Goal: Task Accomplishment & Management: Complete application form

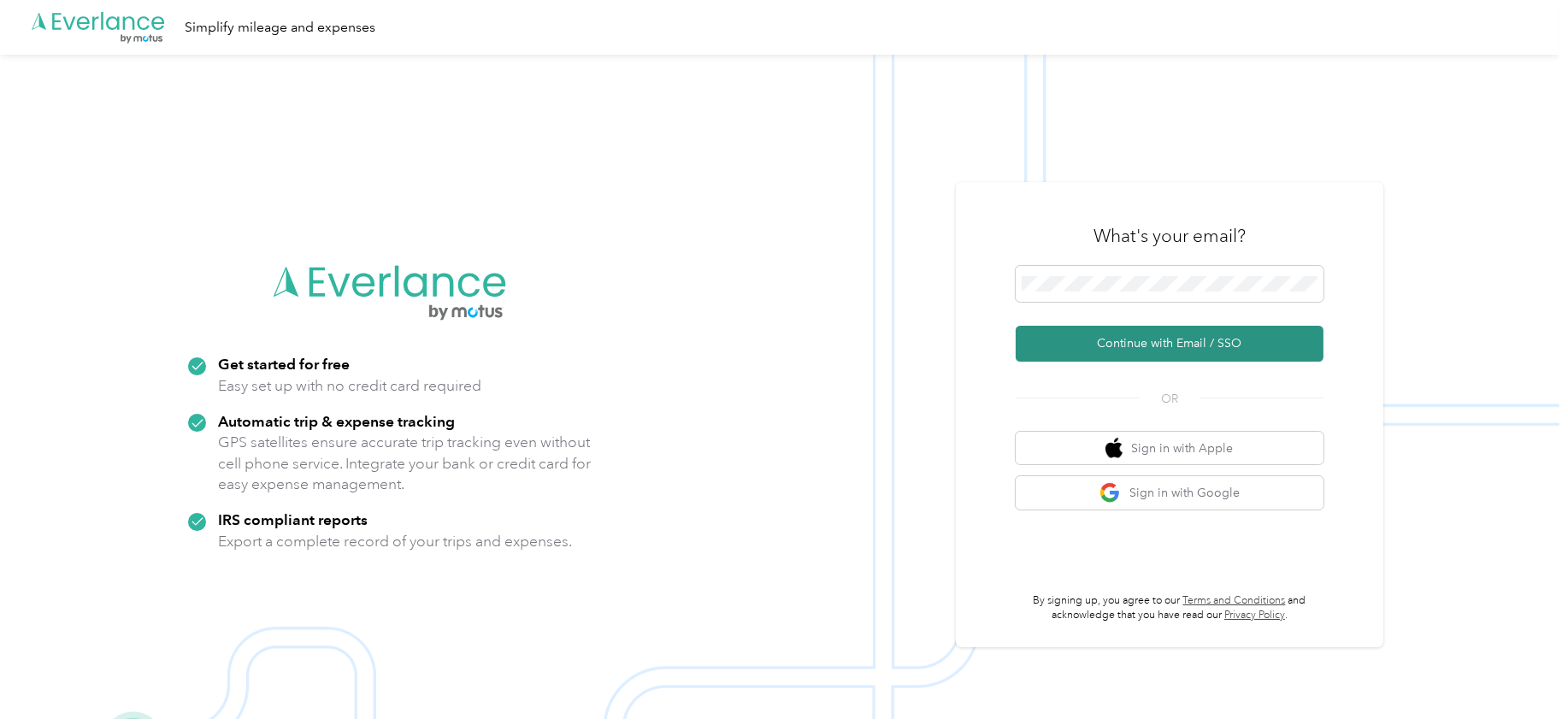
click at [1127, 341] on button "Continue with Email / SSO" at bounding box center [1169, 344] width 308 height 36
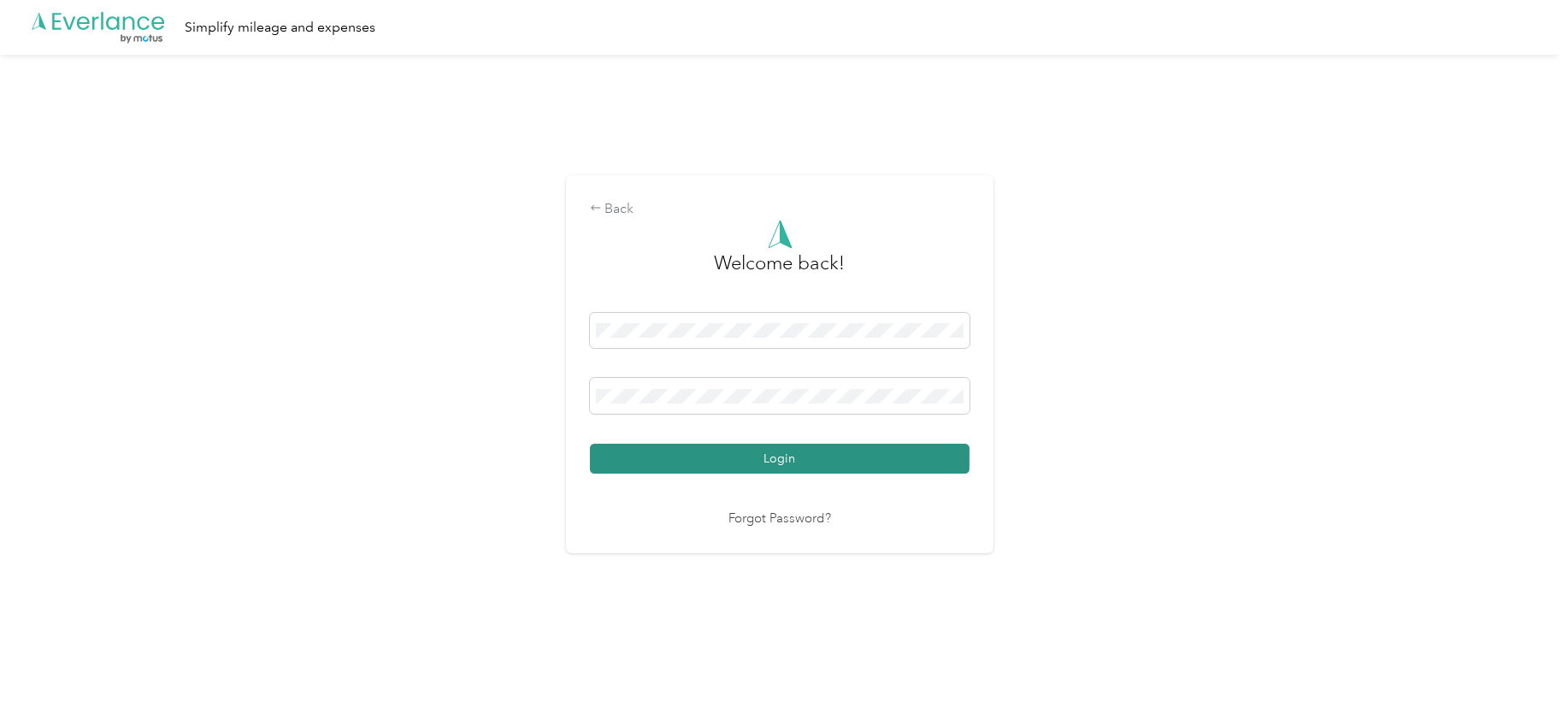
click at [769, 458] on button "Login" at bounding box center [780, 458] width 380 height 30
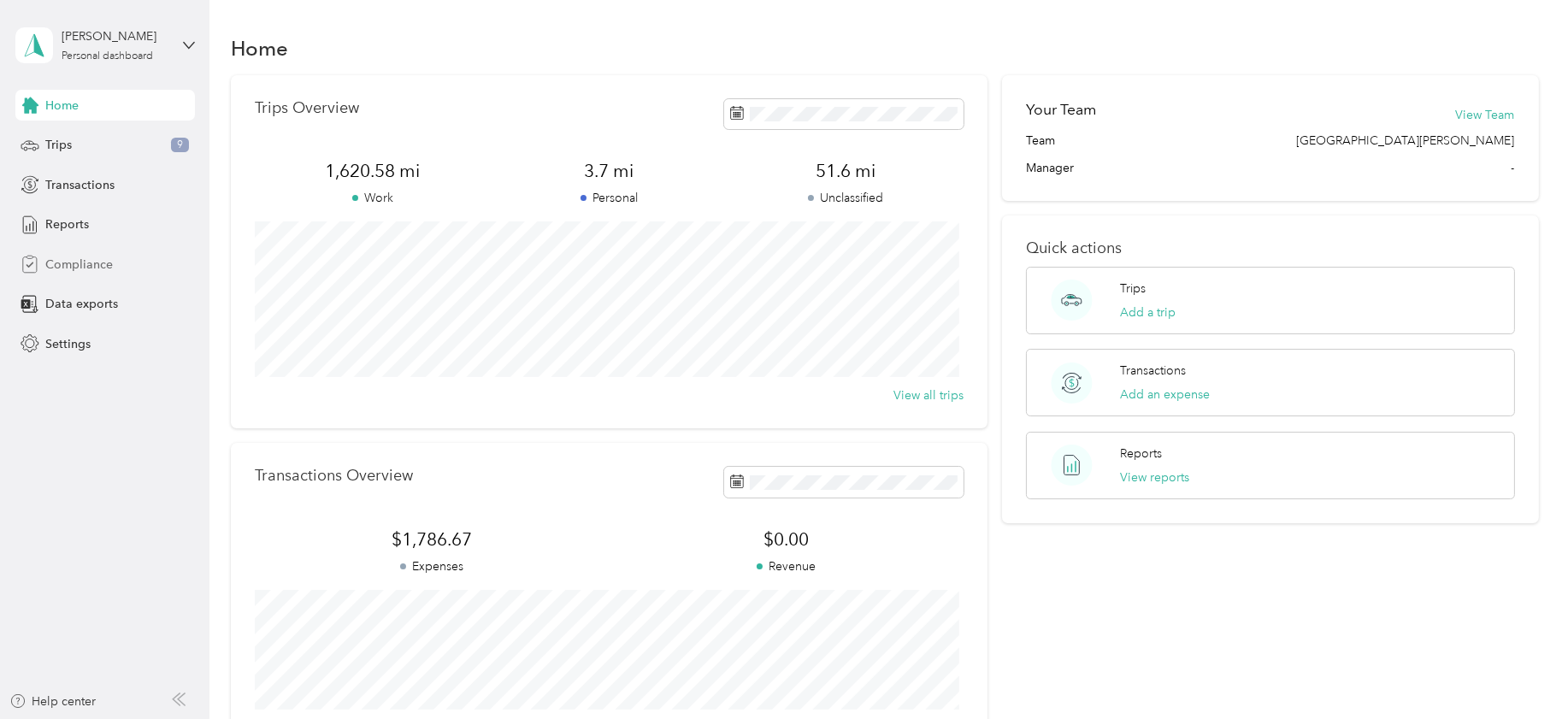
click at [85, 258] on span "Compliance" at bounding box center [79, 264] width 68 height 18
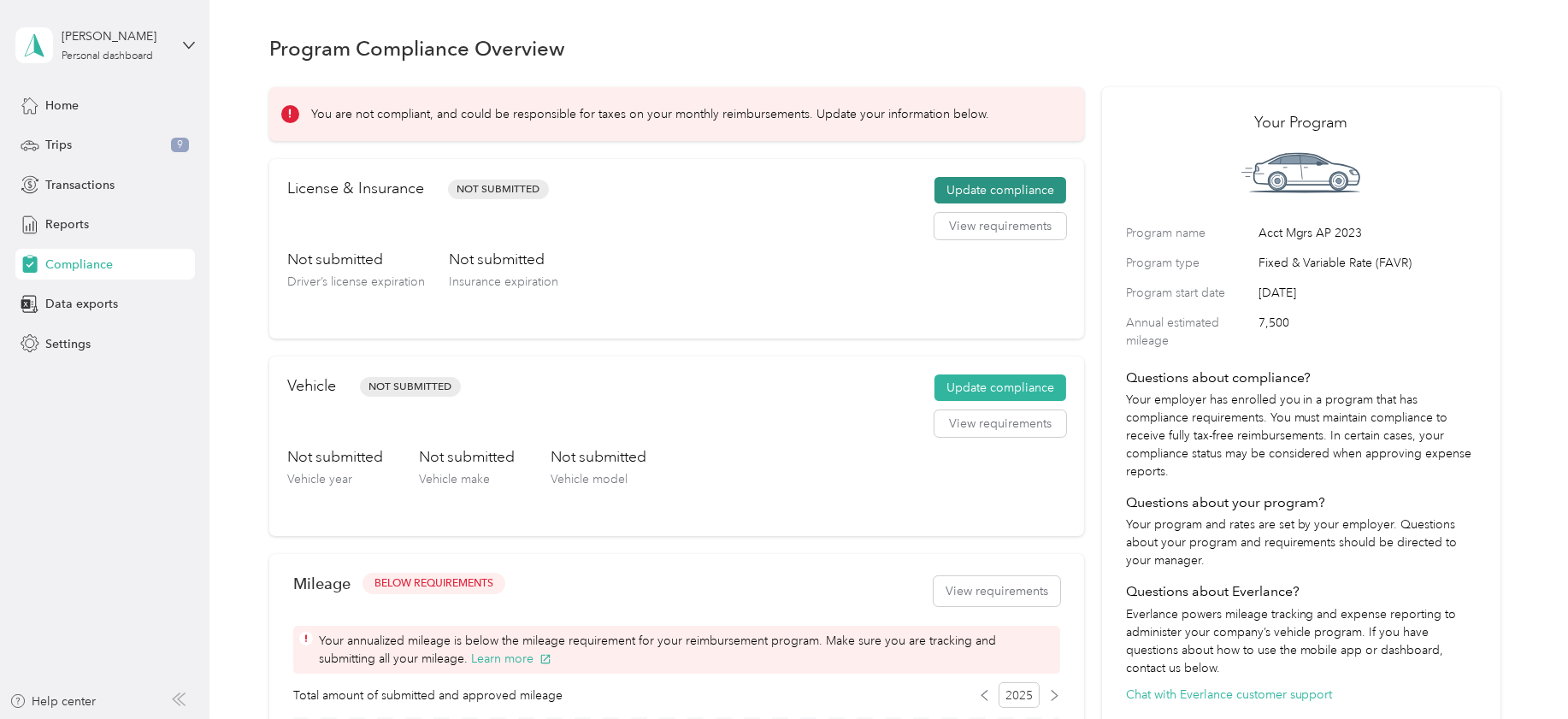
click at [971, 184] on button "Update compliance" at bounding box center [1001, 190] width 132 height 27
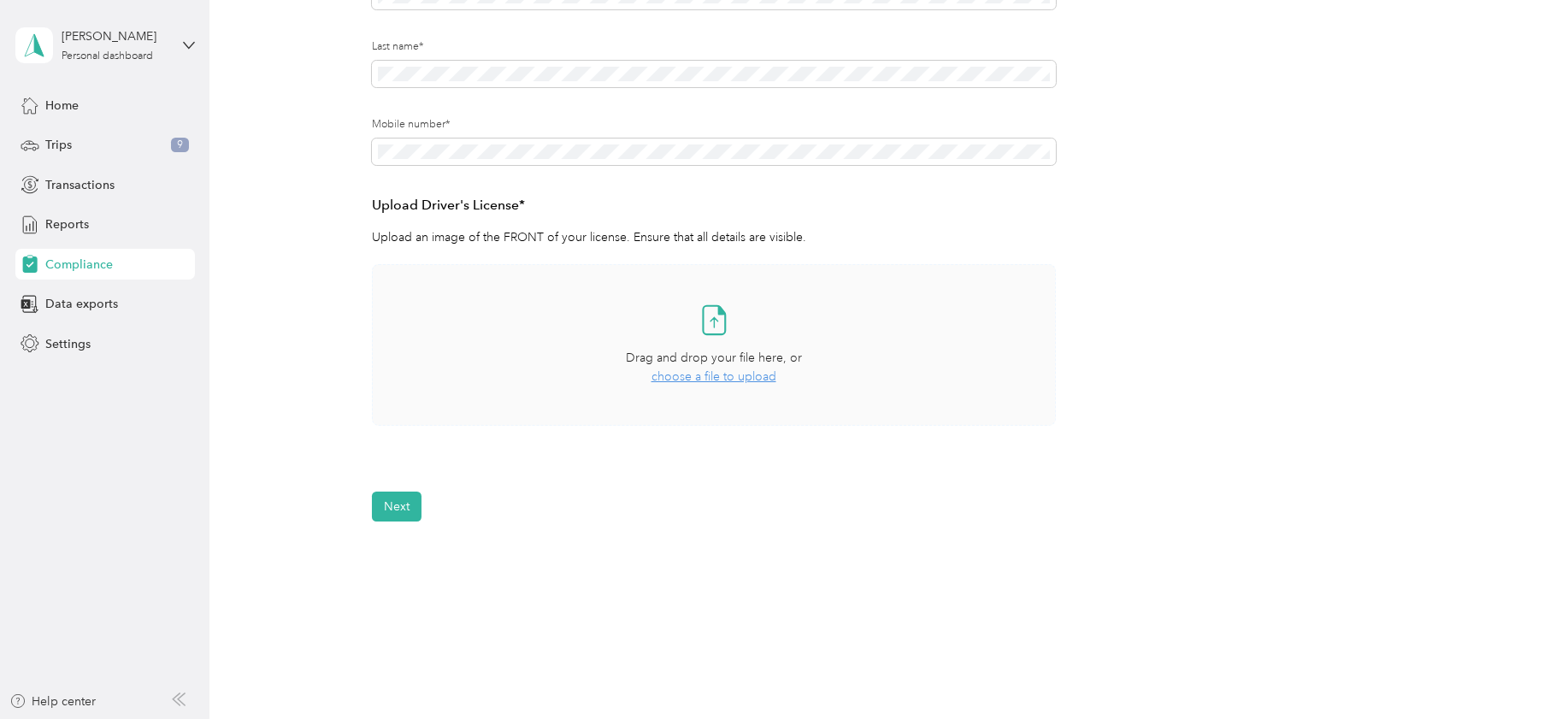
scroll to position [321, 0]
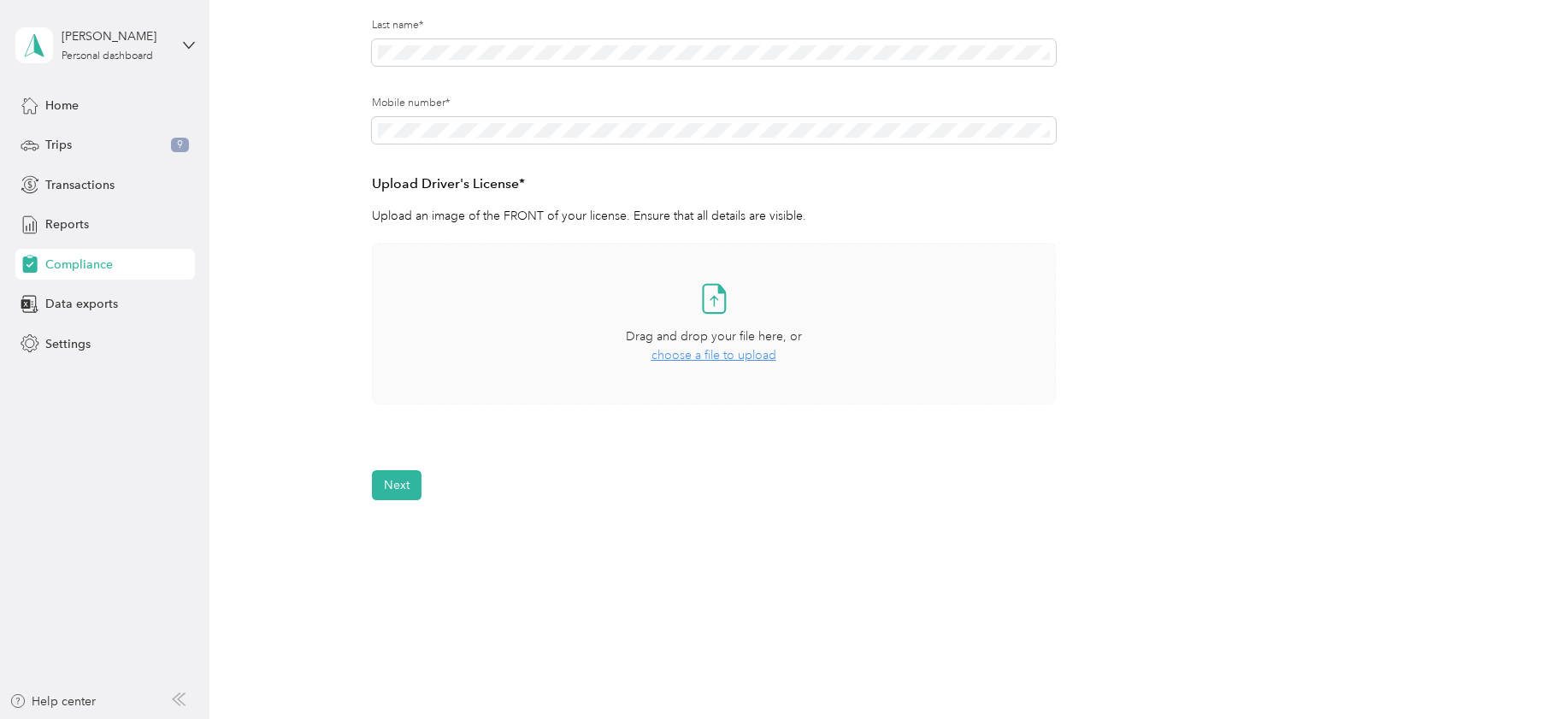
click at [717, 359] on span "choose a file to upload" at bounding box center [715, 355] width 125 height 15
click at [1001, 453] on button "View" at bounding box center [1010, 453] width 27 height 12
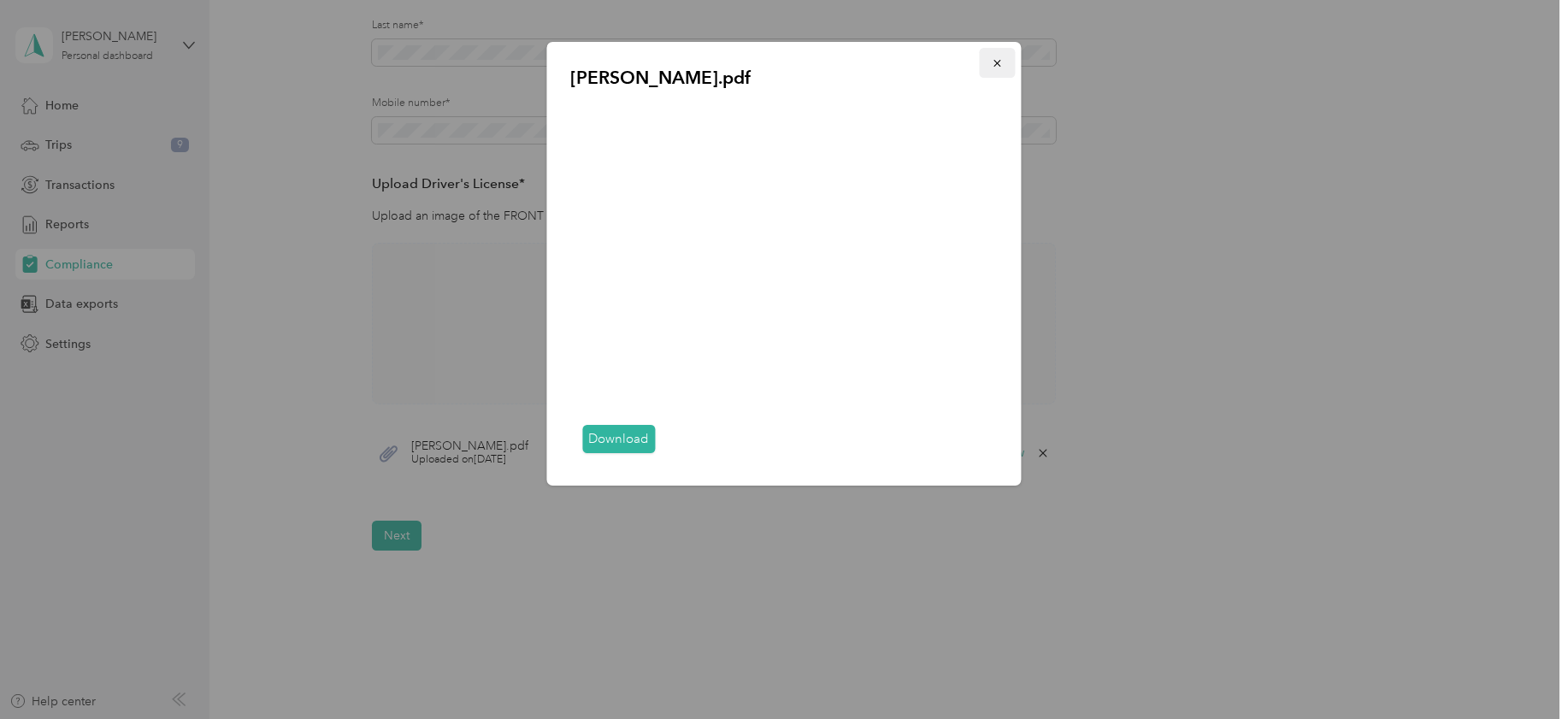
click at [995, 61] on icon "button" at bounding box center [998, 63] width 12 height 12
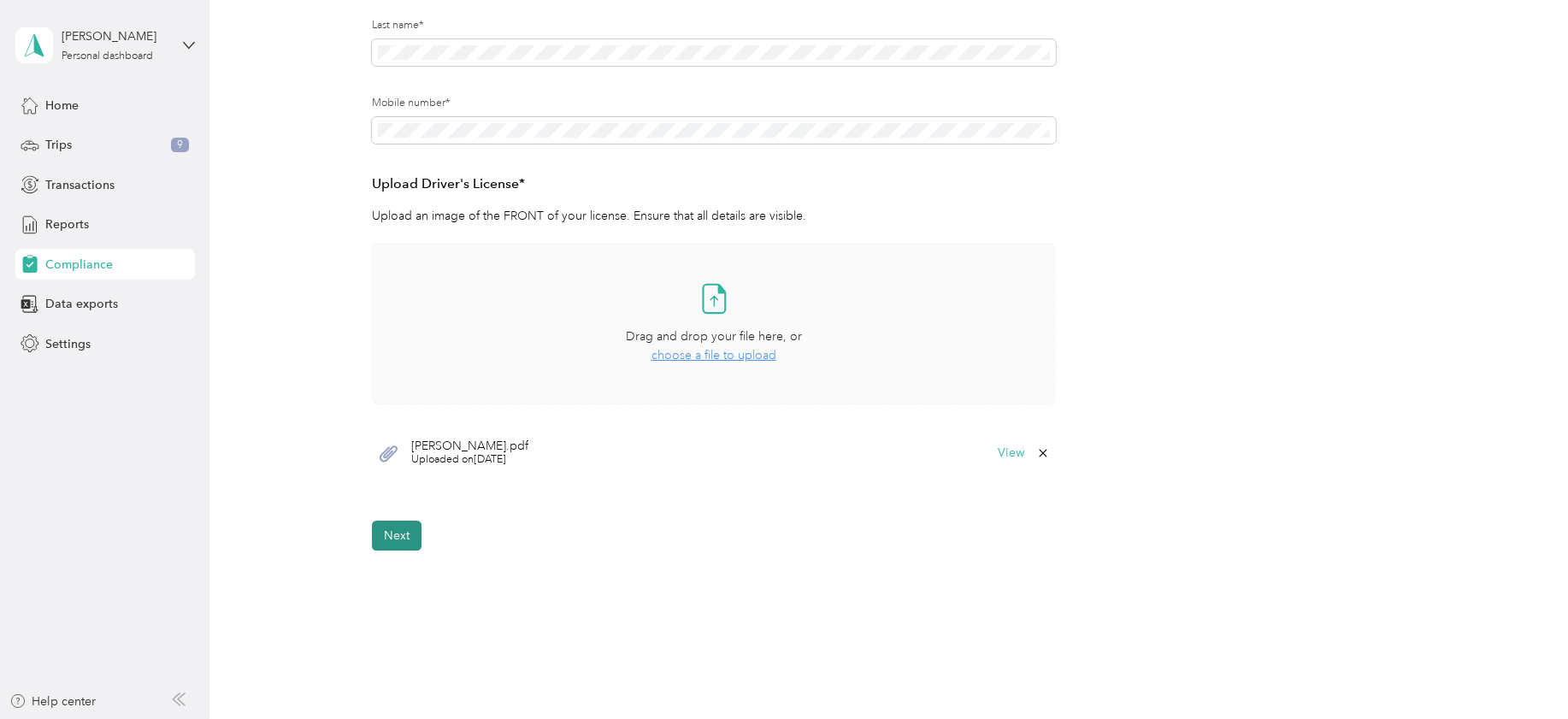
click at [384, 529] on button "Next" at bounding box center [397, 535] width 50 height 30
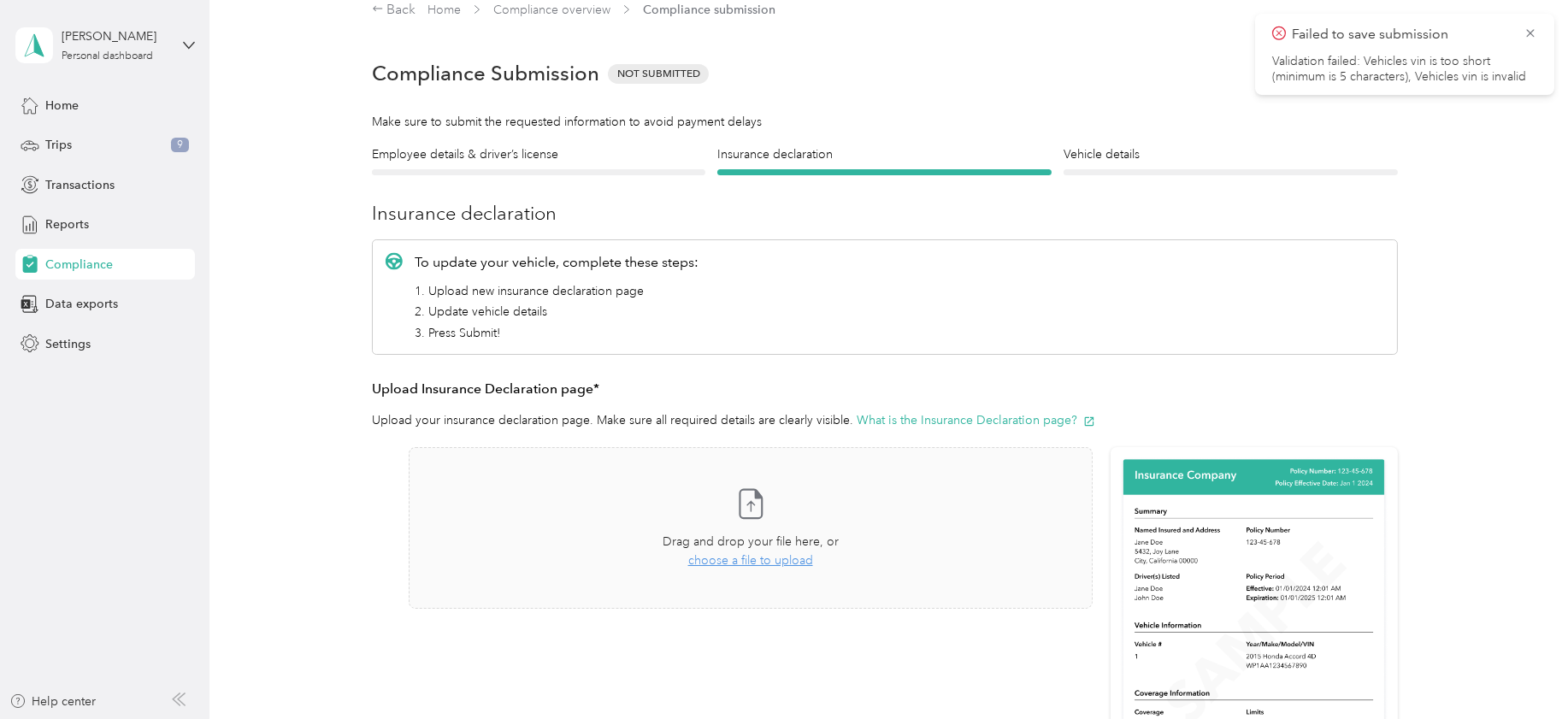
scroll to position [21, 0]
click at [745, 561] on span "choose a file to upload" at bounding box center [751, 561] width 125 height 15
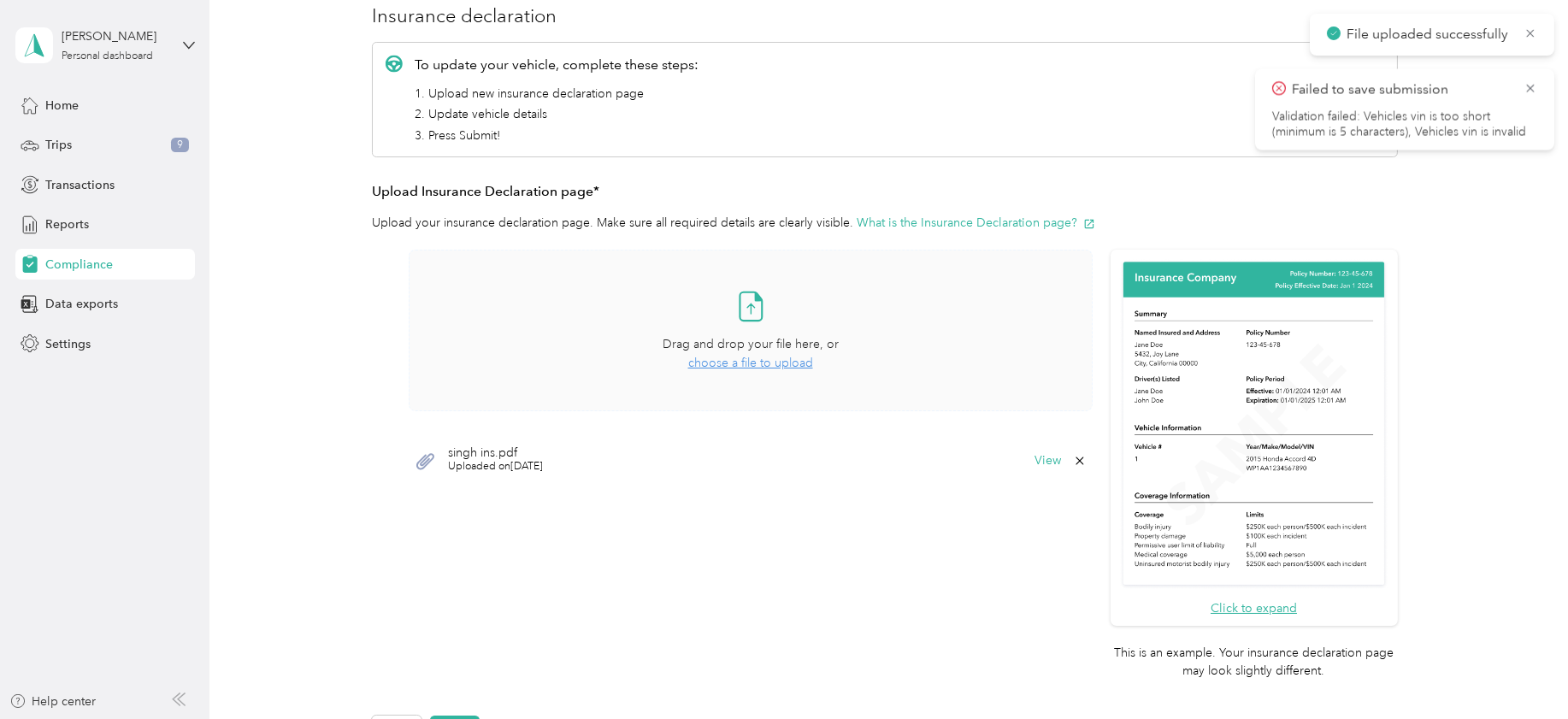
scroll to position [234, 0]
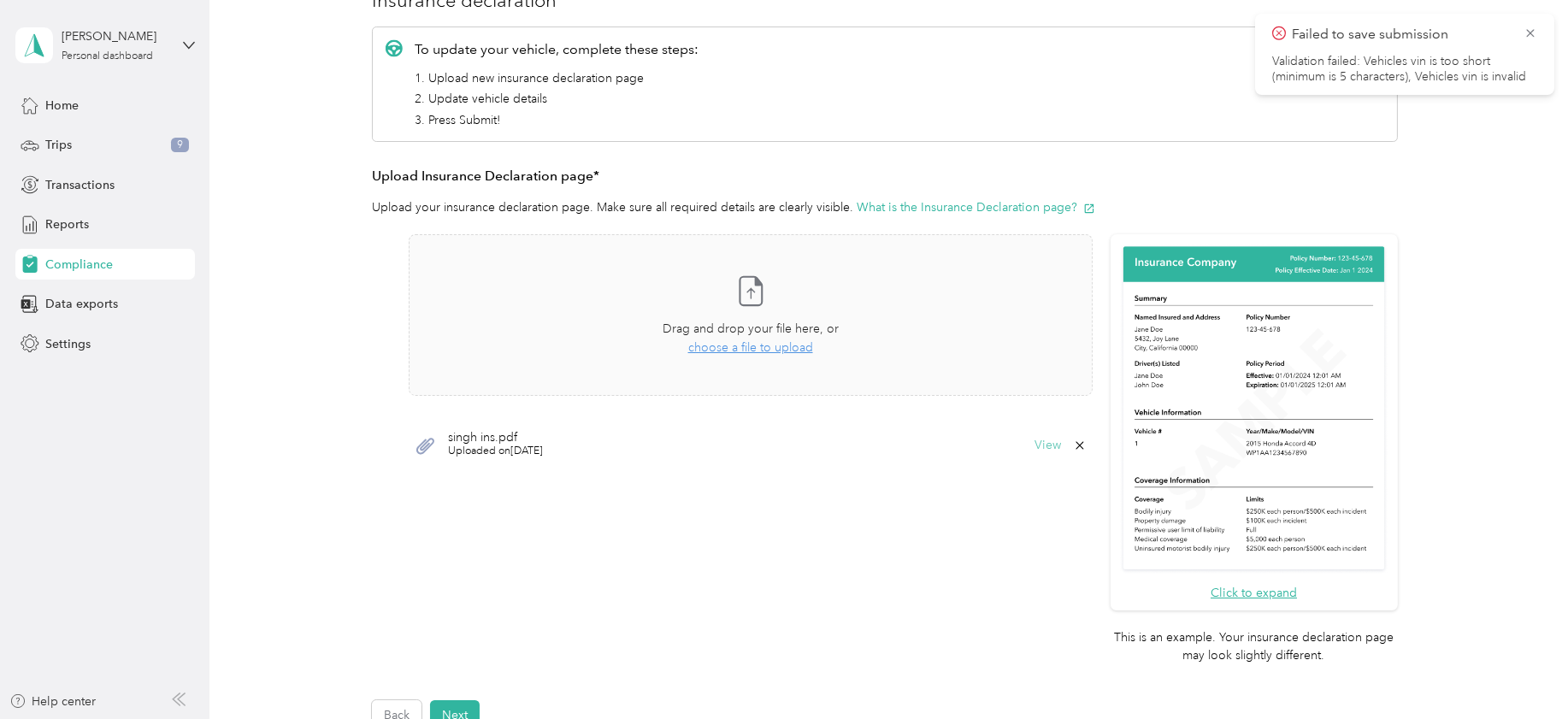
click at [1040, 444] on button "View" at bounding box center [1047, 445] width 27 height 12
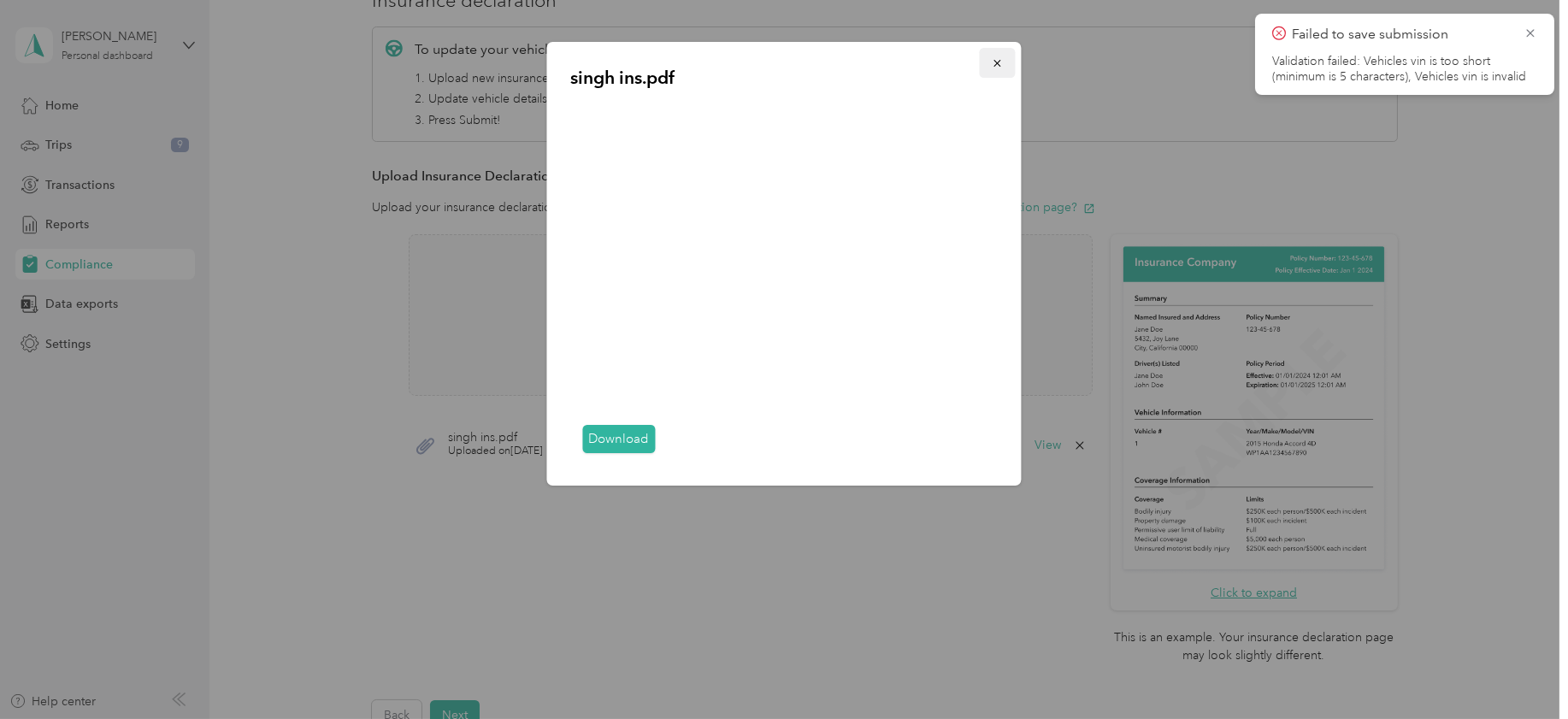
click at [996, 63] on icon "button" at bounding box center [997, 63] width 7 height 7
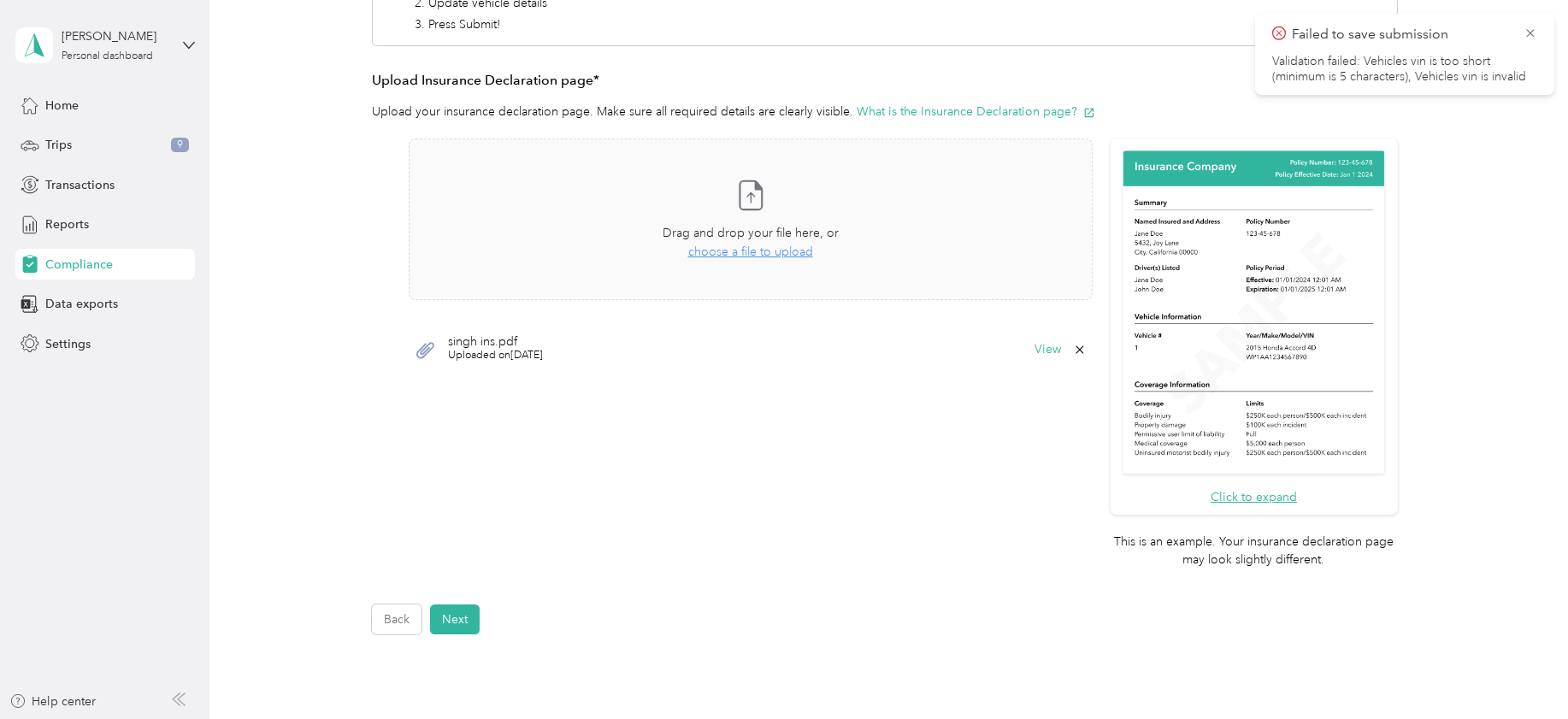
scroll to position [448, 0]
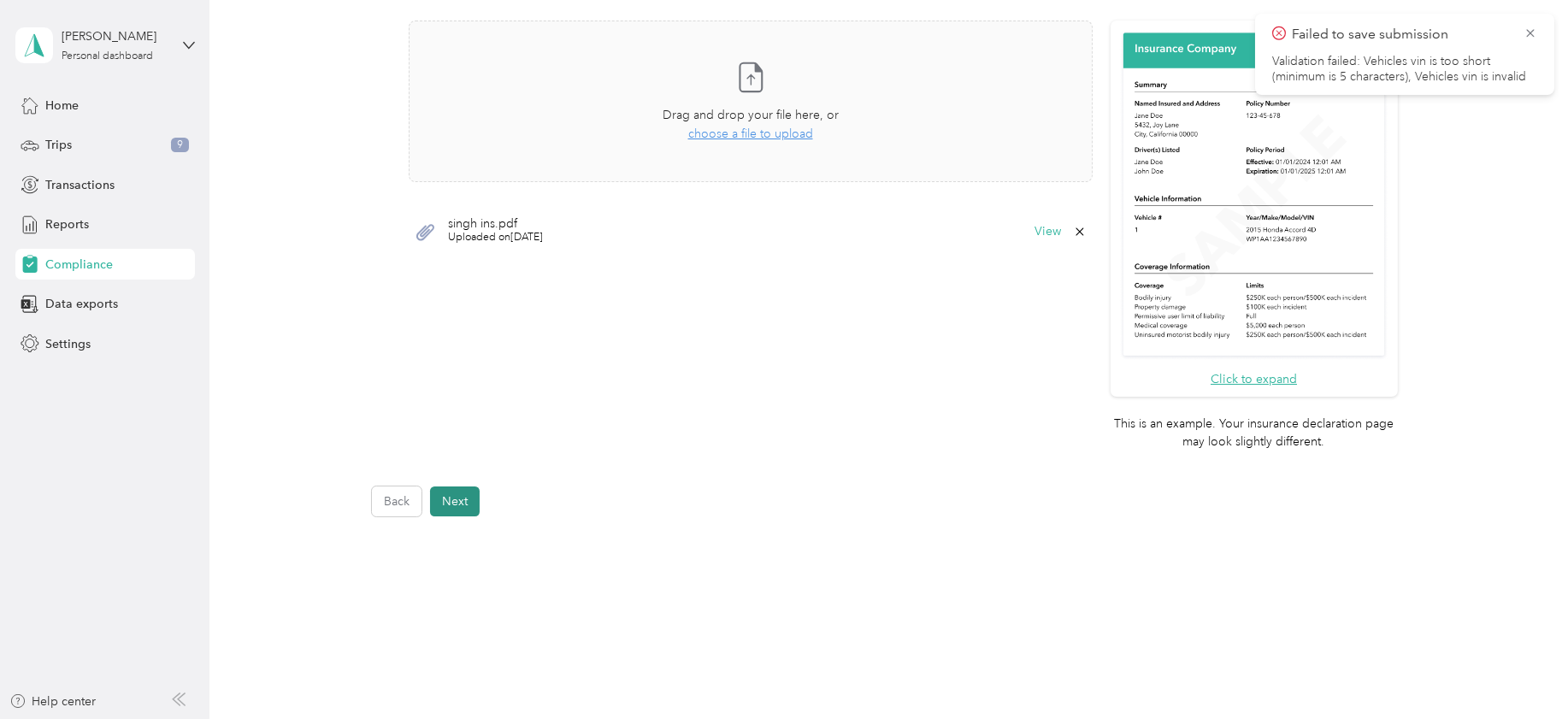
click at [466, 496] on button "Next" at bounding box center [455, 501] width 50 height 30
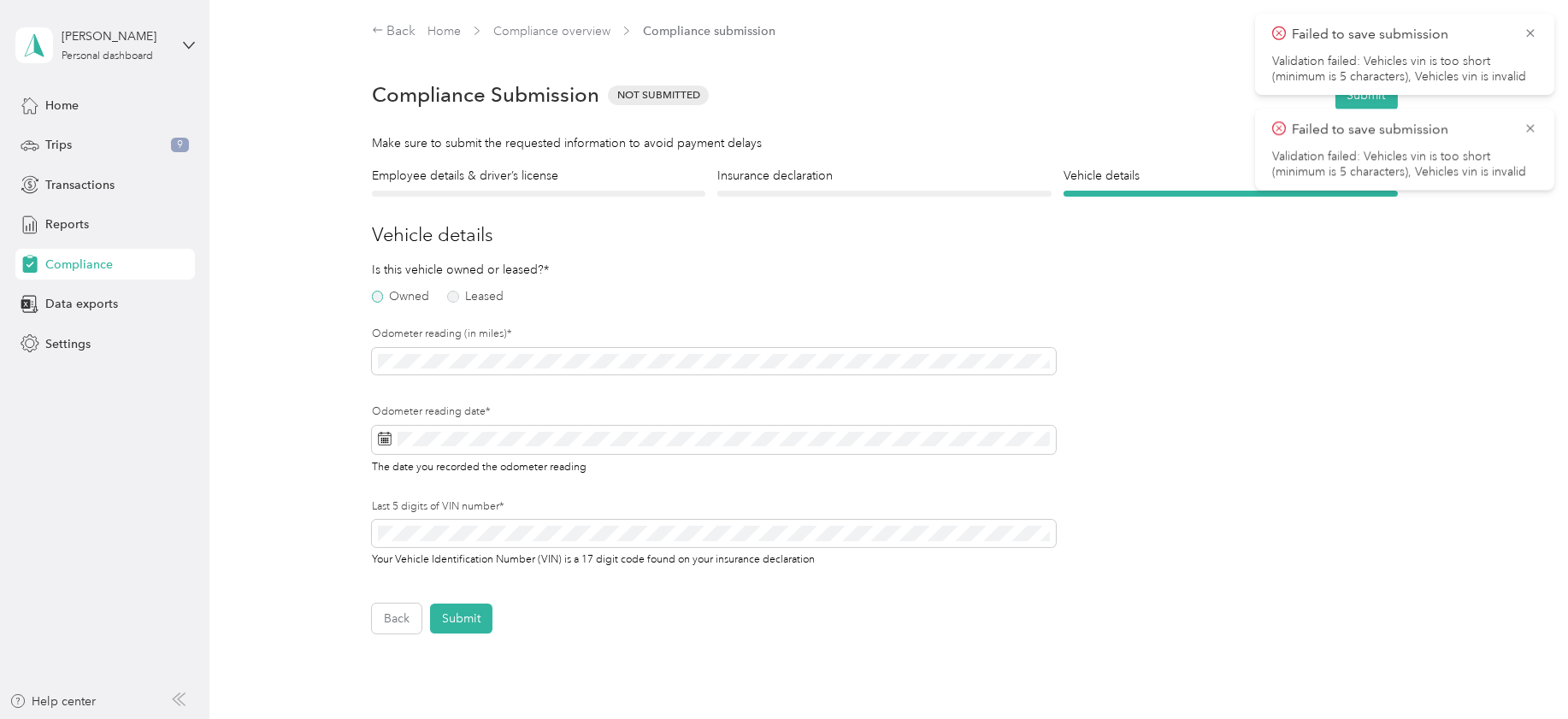
click at [372, 295] on label "Owned" at bounding box center [401, 297] width 58 height 12
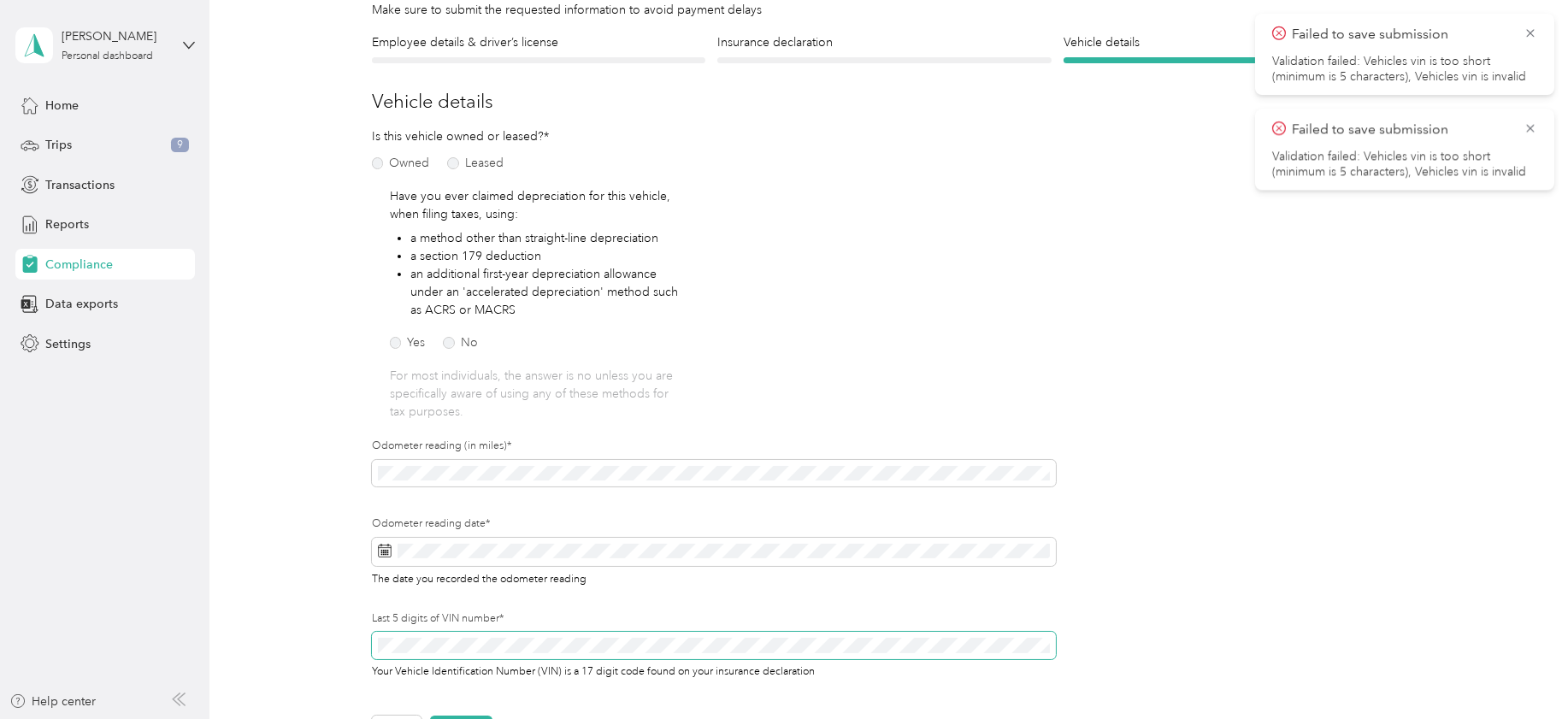
scroll to position [107, 0]
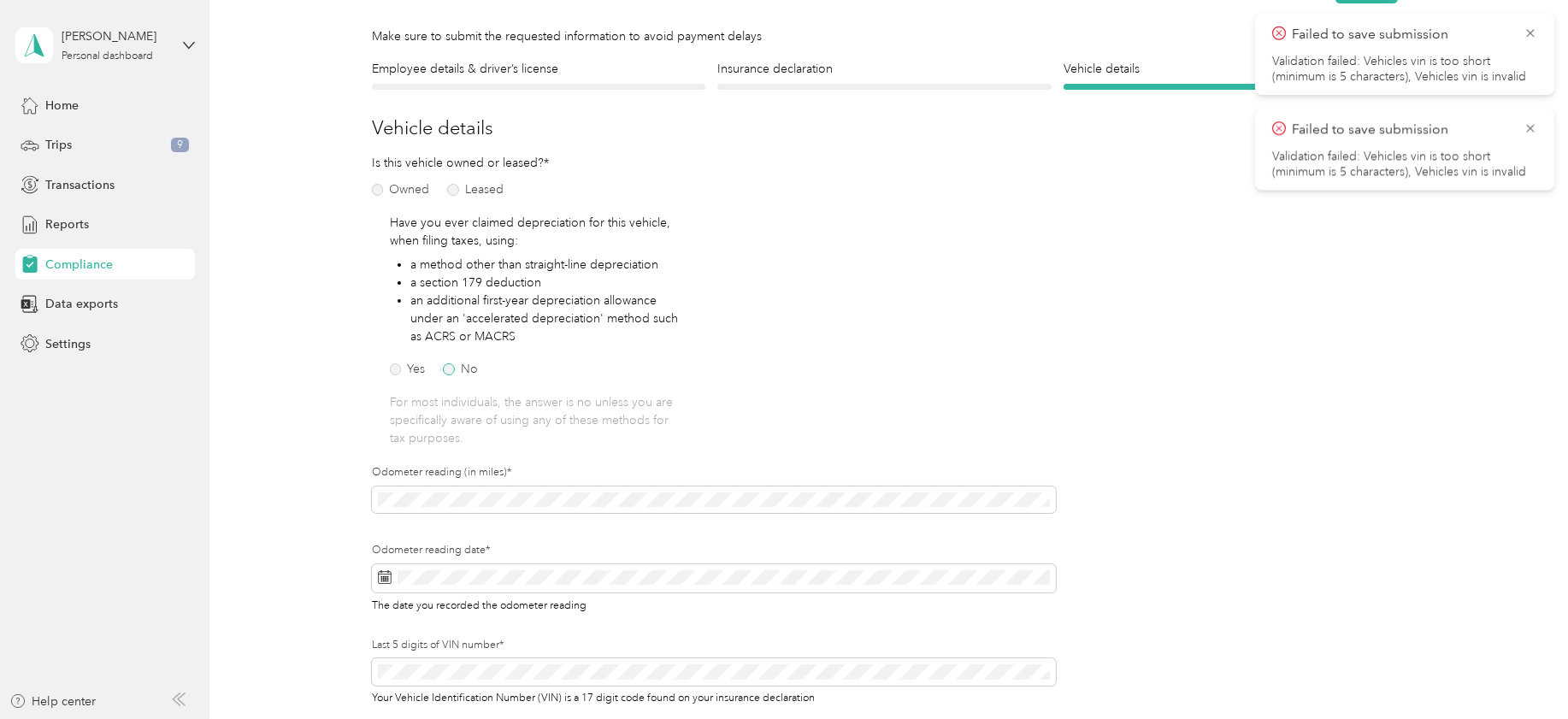
click at [445, 369] on label "No" at bounding box center [460, 370] width 35 height 12
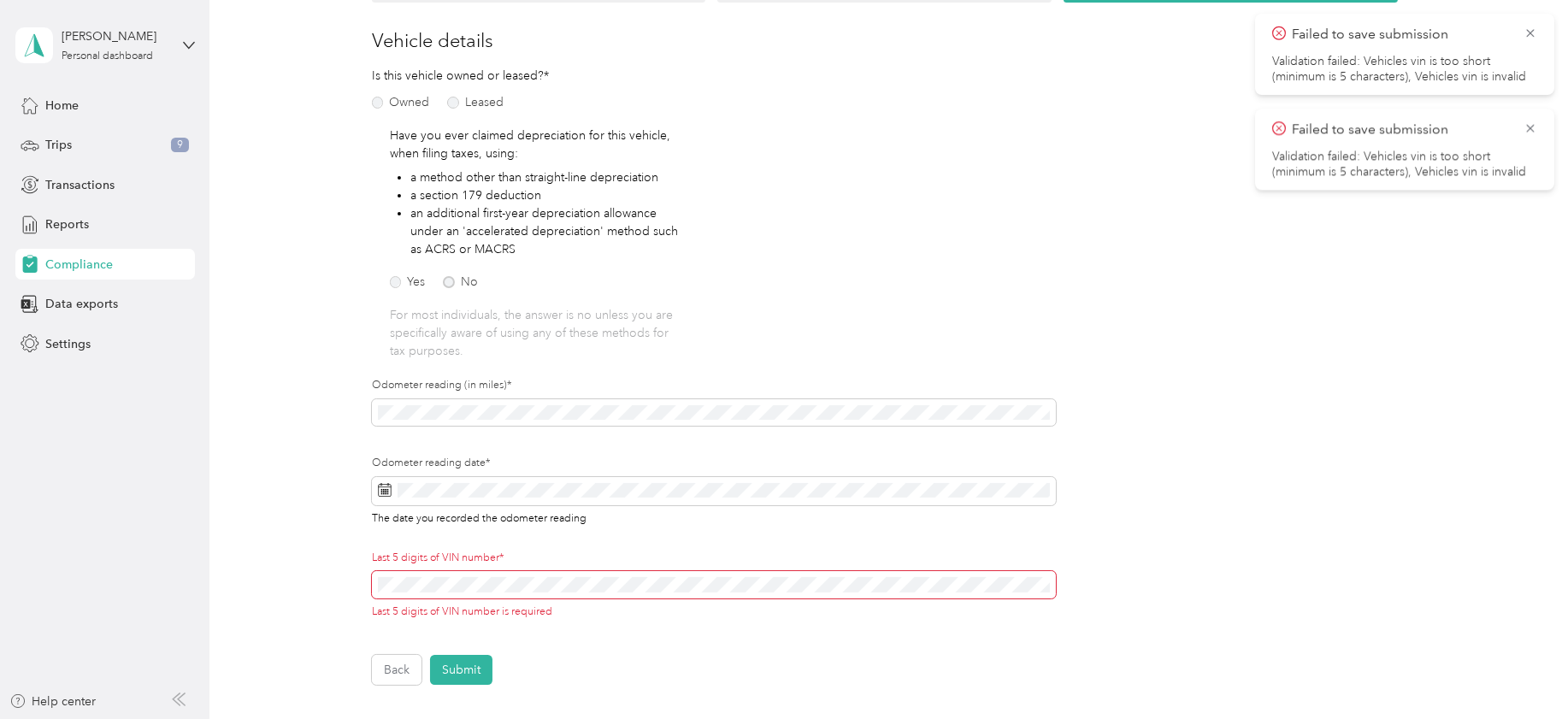
scroll to position [321, 0]
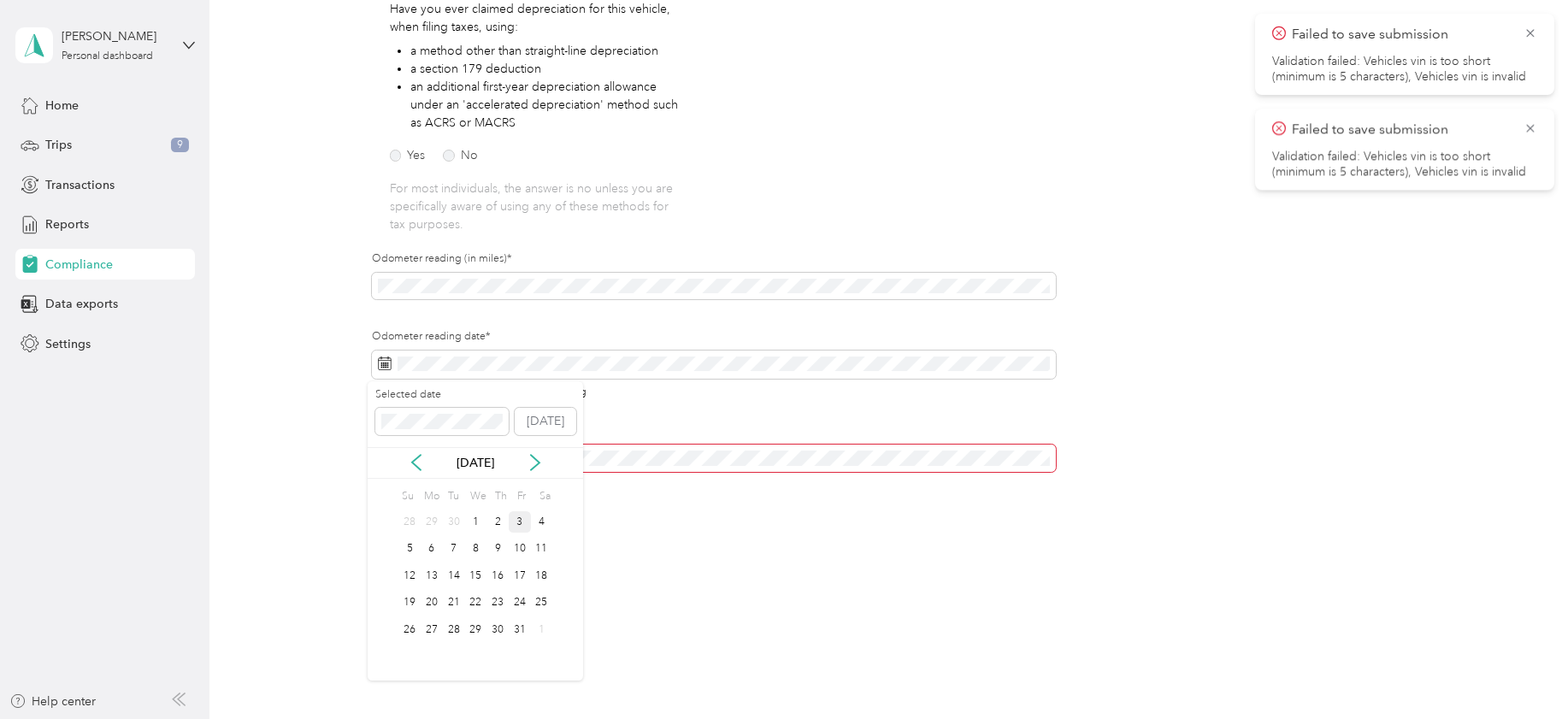
click at [516, 520] on div "3" at bounding box center [520, 522] width 22 height 21
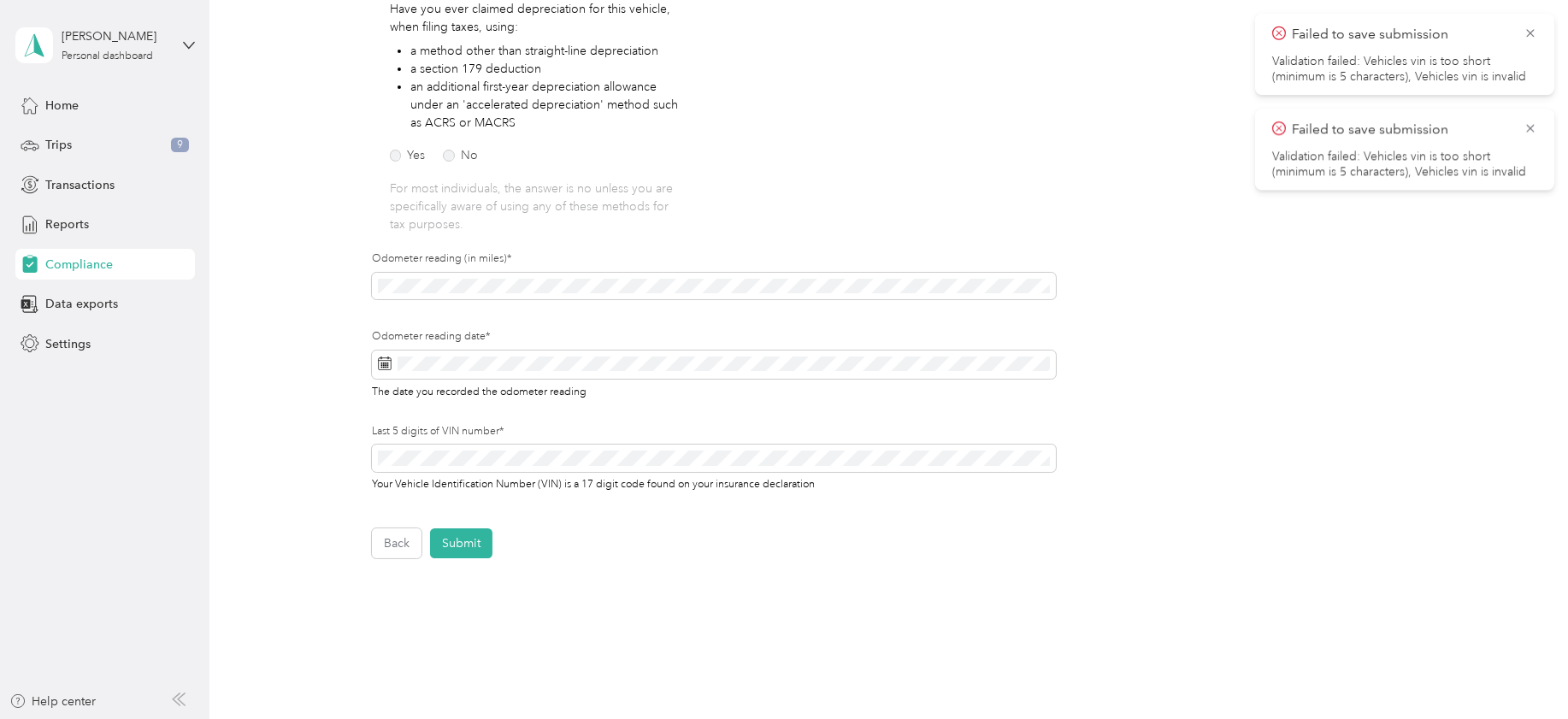
click at [575, 545] on div "Back Submit" at bounding box center [885, 543] width 1026 height 30
click at [564, 540] on div "Back Submit" at bounding box center [885, 543] width 1026 height 30
click at [468, 543] on button "Submit" at bounding box center [461, 543] width 63 height 30
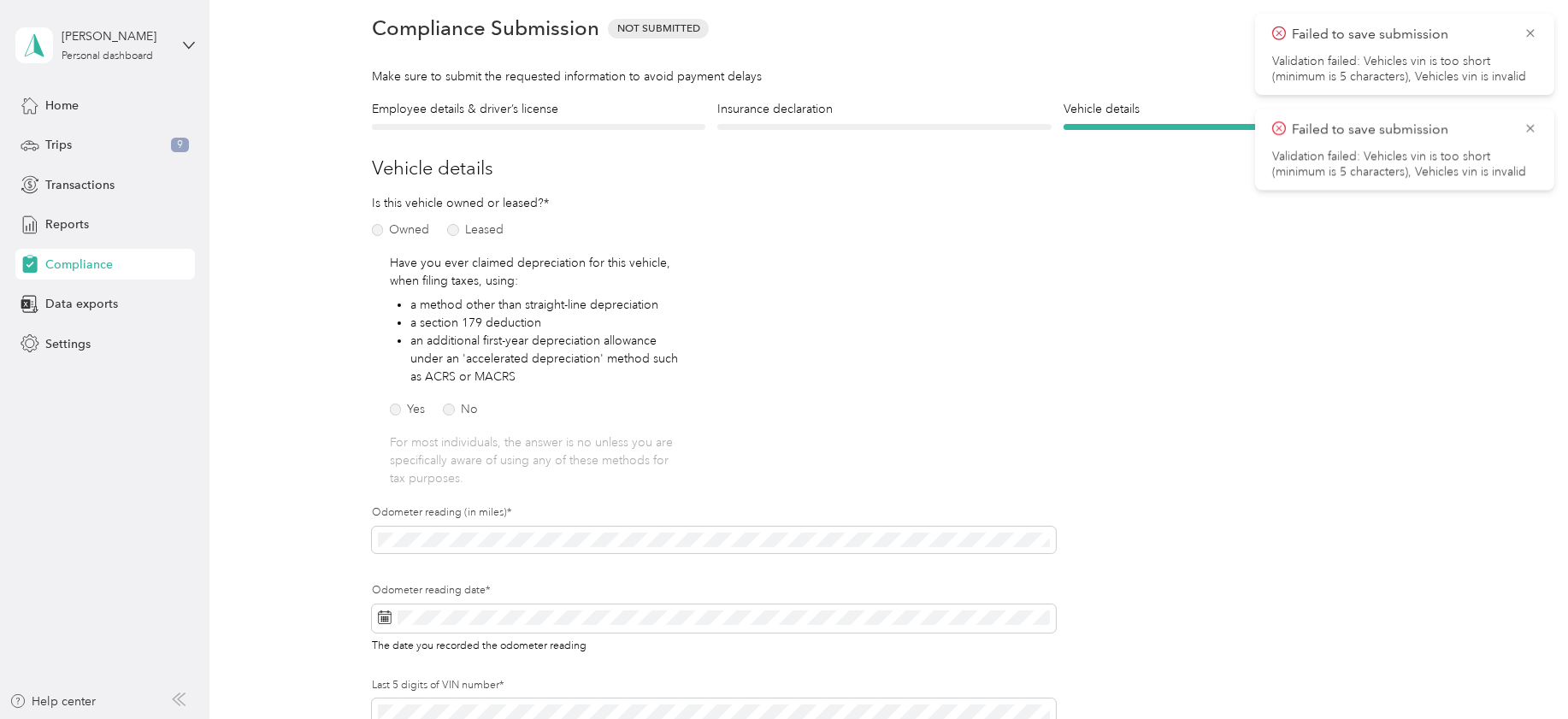
scroll to position [21, 0]
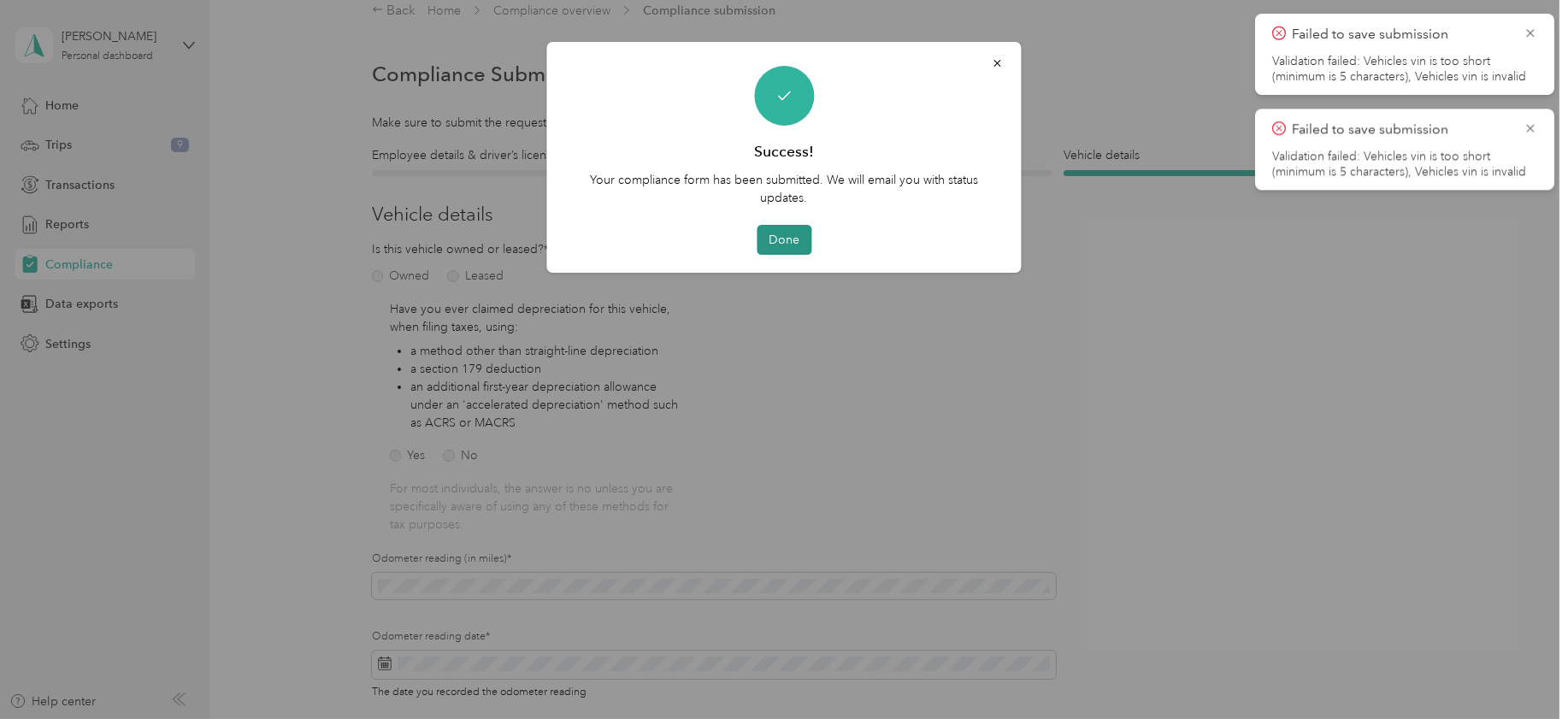
click at [783, 232] on button "Done" at bounding box center [784, 239] width 55 height 30
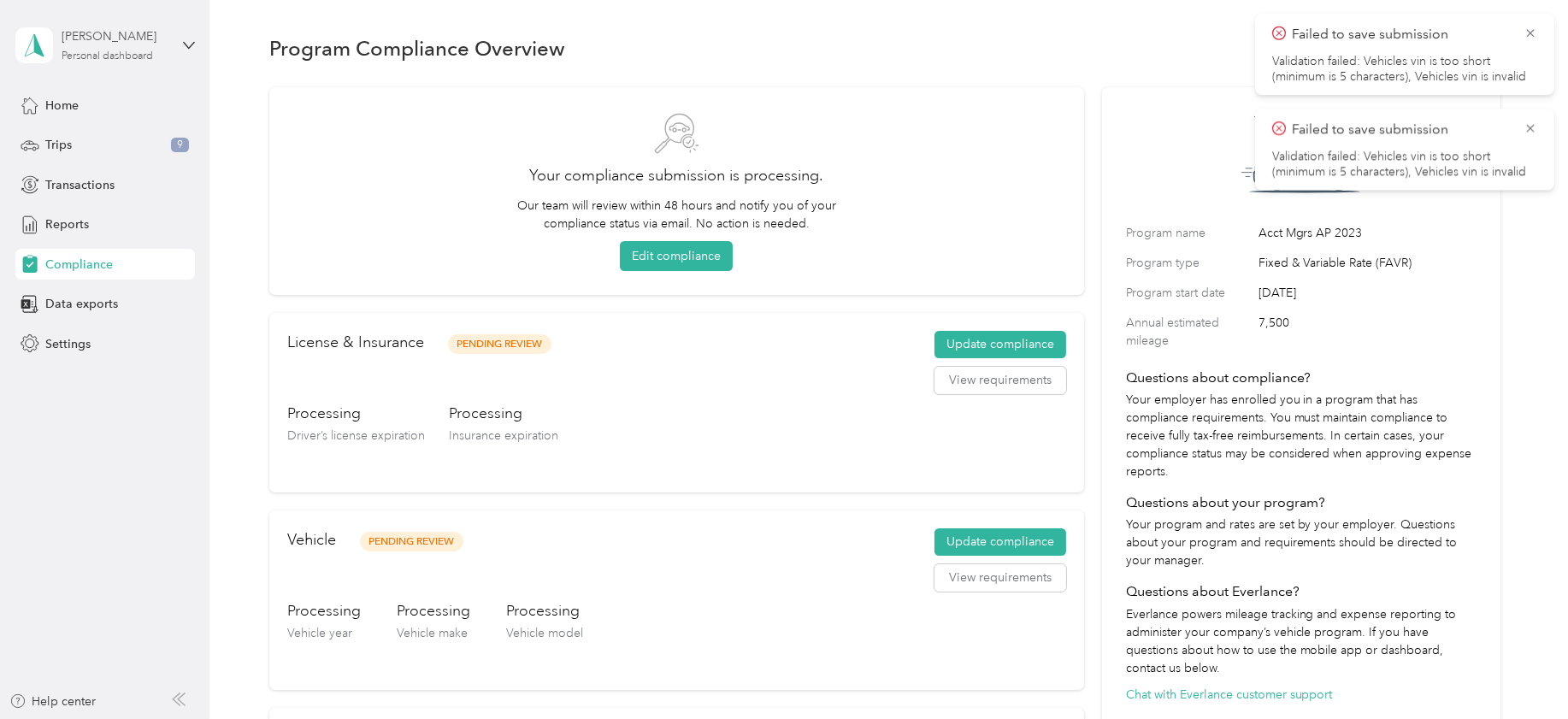
click at [107, 39] on div "[PERSON_NAME]" at bounding box center [115, 36] width 107 height 18
click at [75, 137] on div "Log out" at bounding box center [63, 140] width 66 height 18
